Goal: Obtain resource: Obtain resource

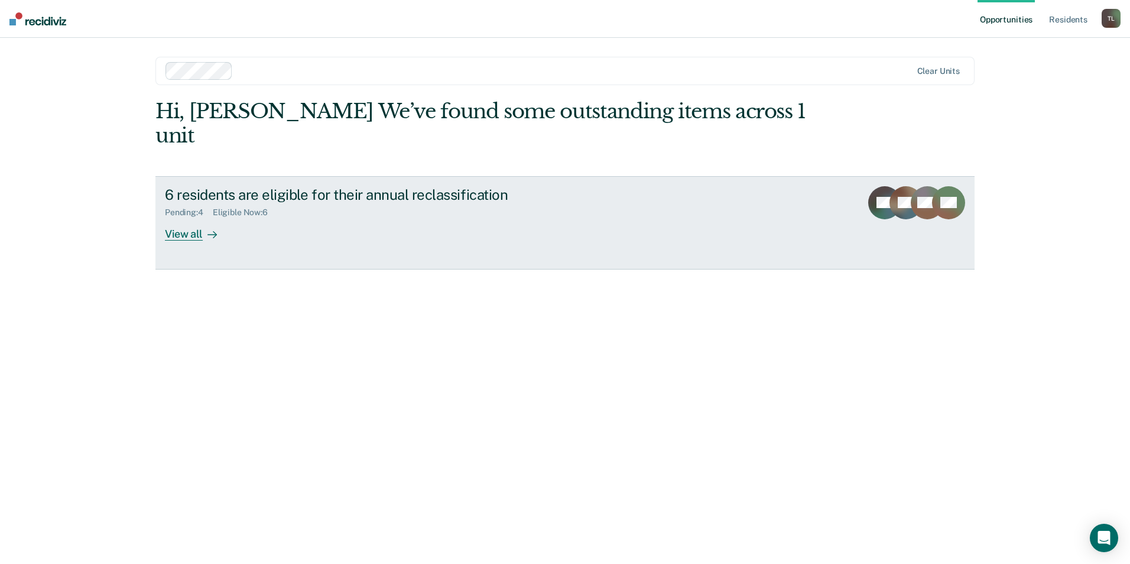
click at [193, 217] on div "View all" at bounding box center [198, 228] width 66 height 23
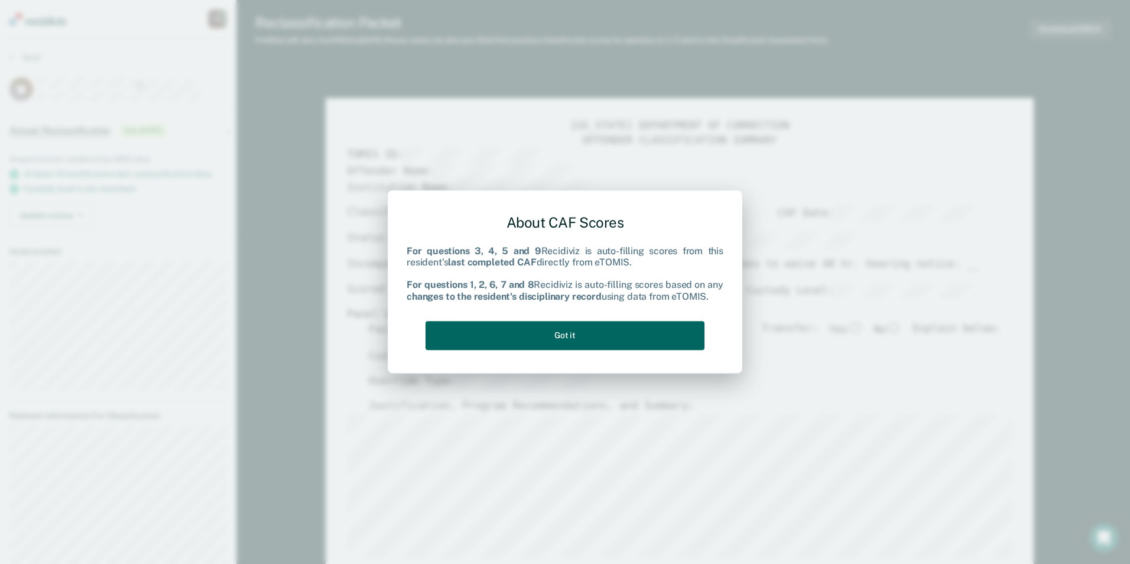
click at [574, 333] on button "Got it" at bounding box center [564, 335] width 279 height 29
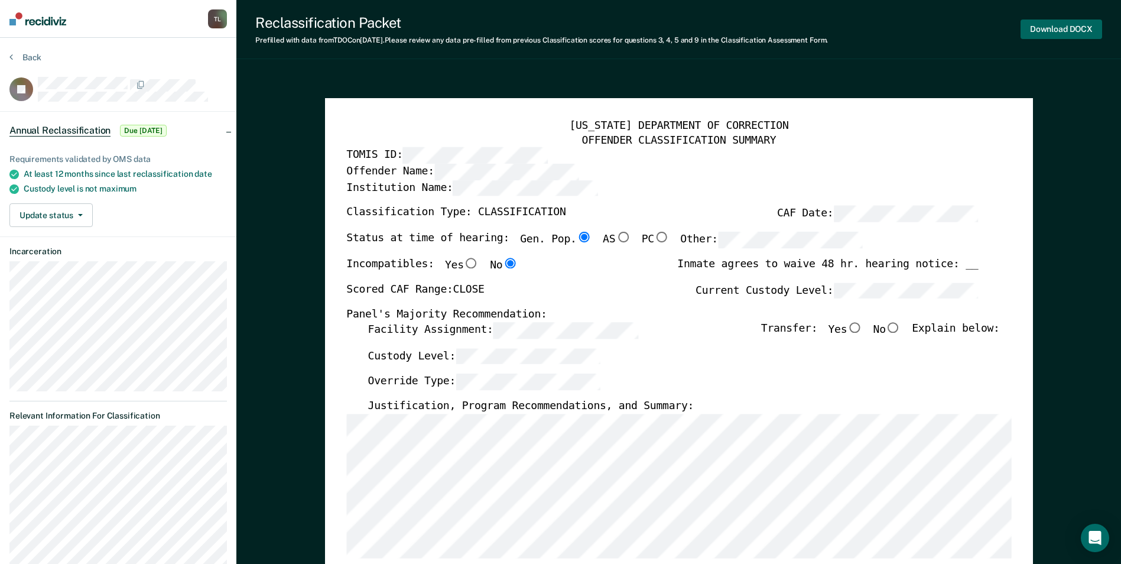
click at [1061, 26] on button "Download DOCX" at bounding box center [1061, 28] width 82 height 19
type textarea "x"
